Goal: Information Seeking & Learning: Learn about a topic

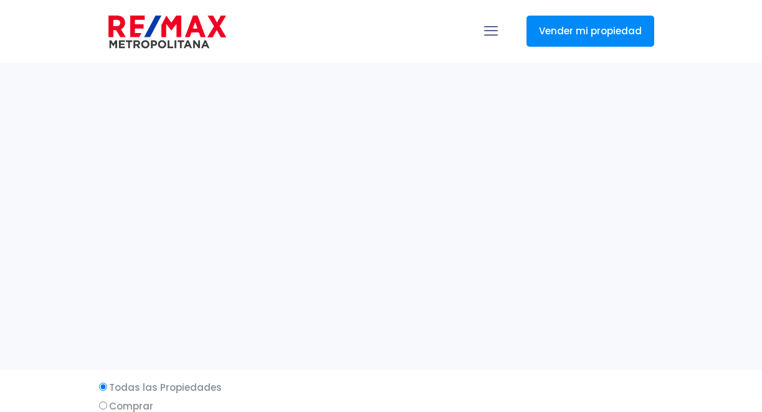
select select
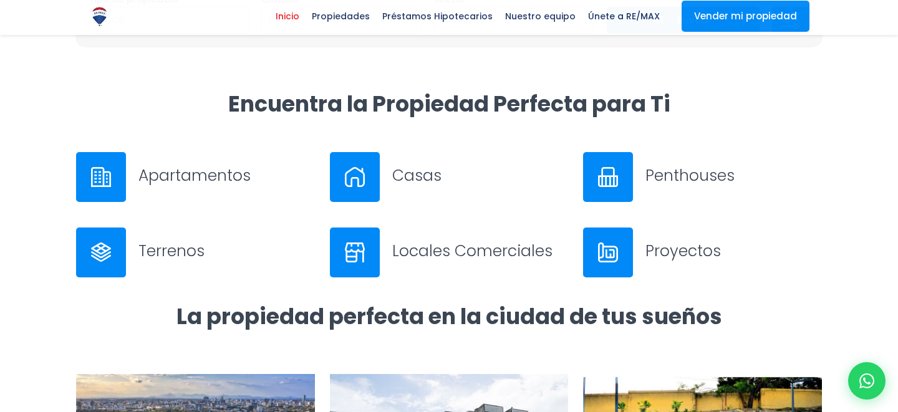
scroll to position [635, 0]
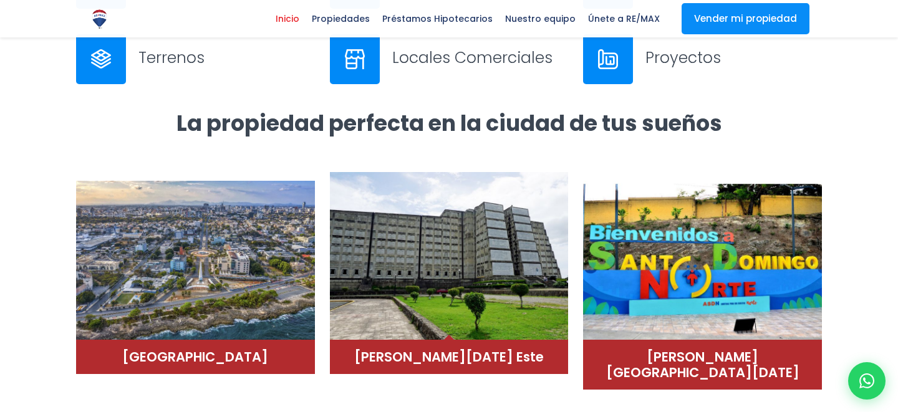
click at [470, 246] on img at bounding box center [449, 256] width 239 height 168
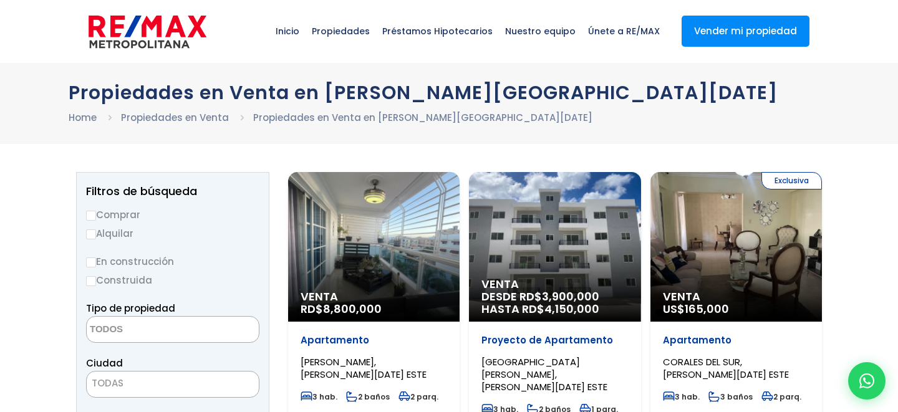
select select
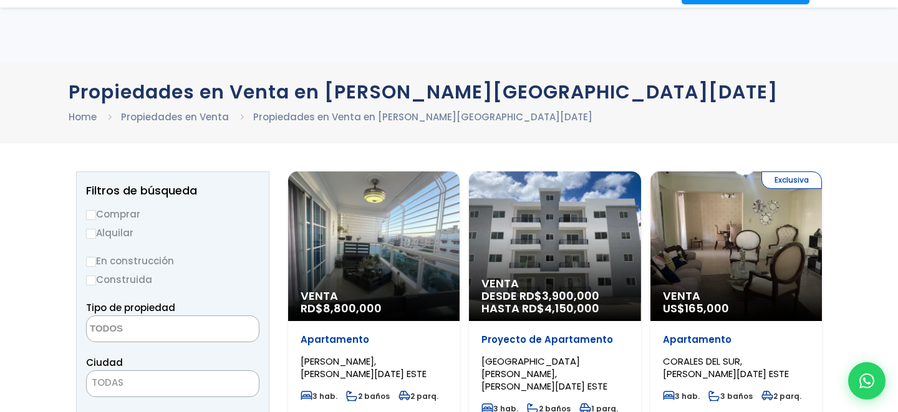
scroll to position [264, 0]
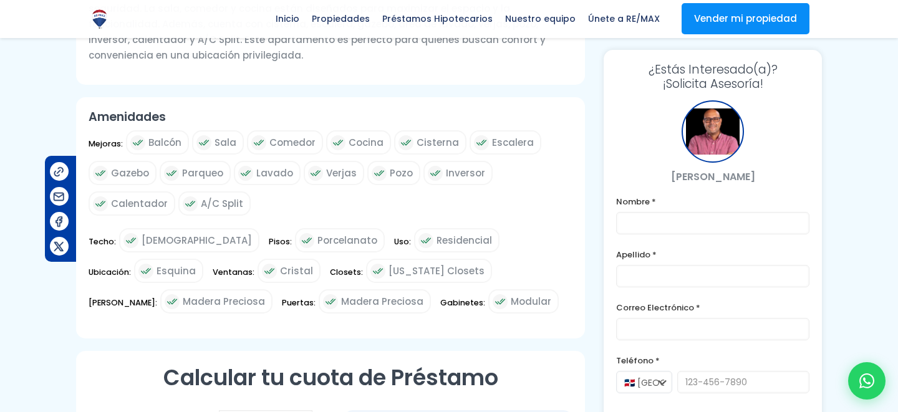
scroll to position [588, 0]
